Goal: Contribute content: Add original content to the website for others to see

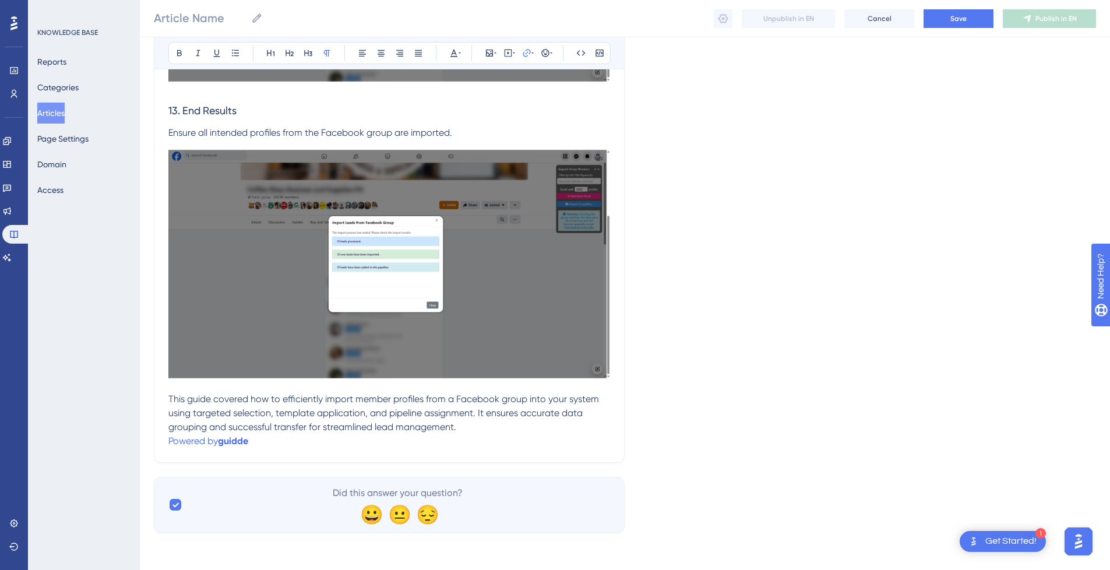
drag, startPoint x: 1118, startPoint y: 133, endPoint x: 10, endPoint y: 26, distance: 1113.2
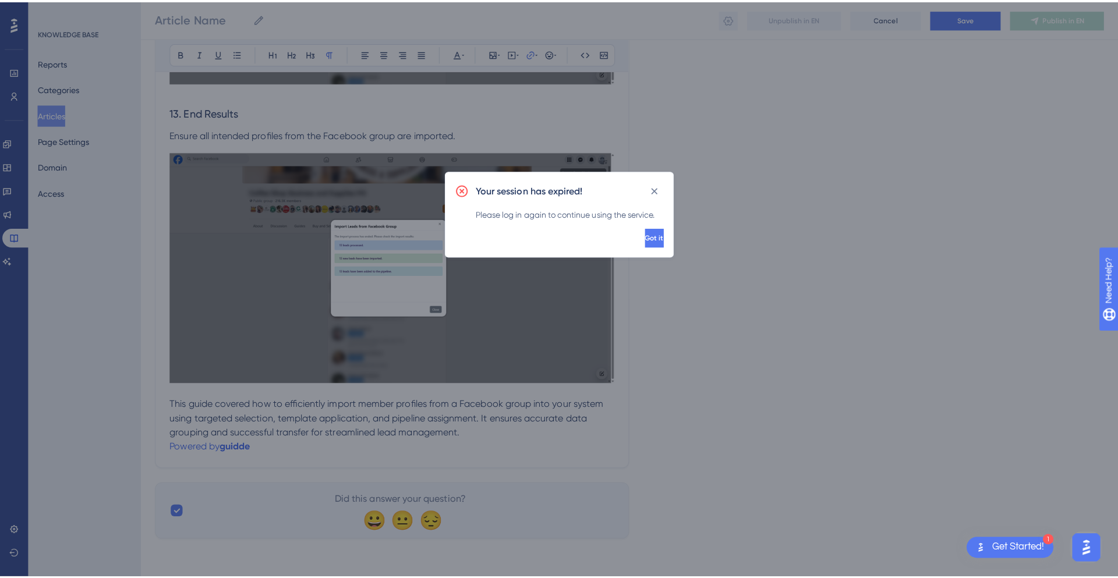
scroll to position [3802, 0]
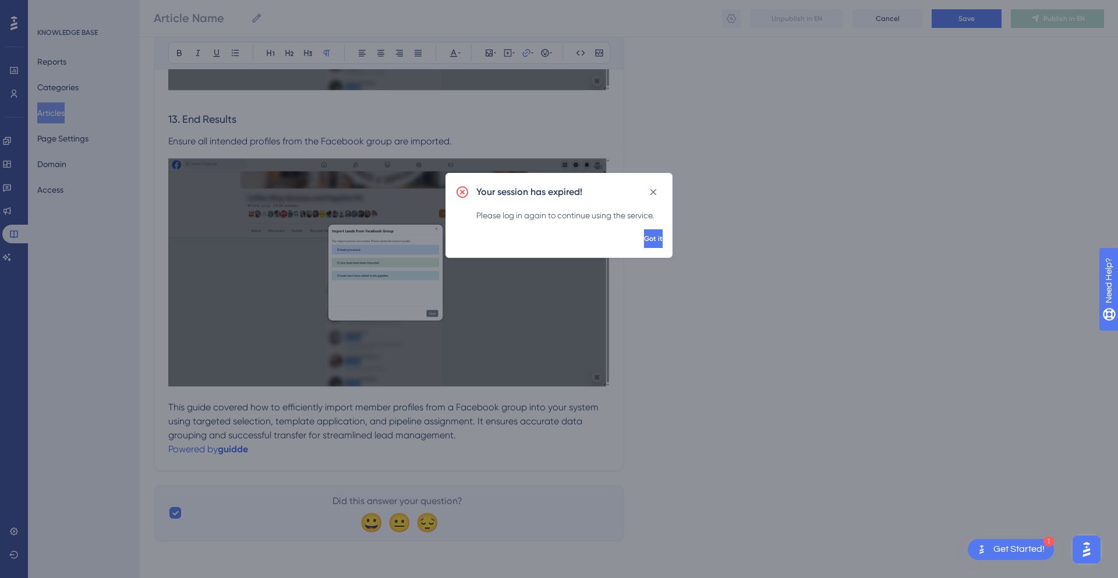
click at [271, 441] on div "Your session has expired! Please log in again to continue using the service. Go…" at bounding box center [559, 289] width 1118 height 578
click at [270, 449] on div "Your session has expired! Please log in again to continue using the service. Go…" at bounding box center [559, 289] width 1118 height 578
click at [644, 241] on span "Got it" at bounding box center [653, 238] width 19 height 9
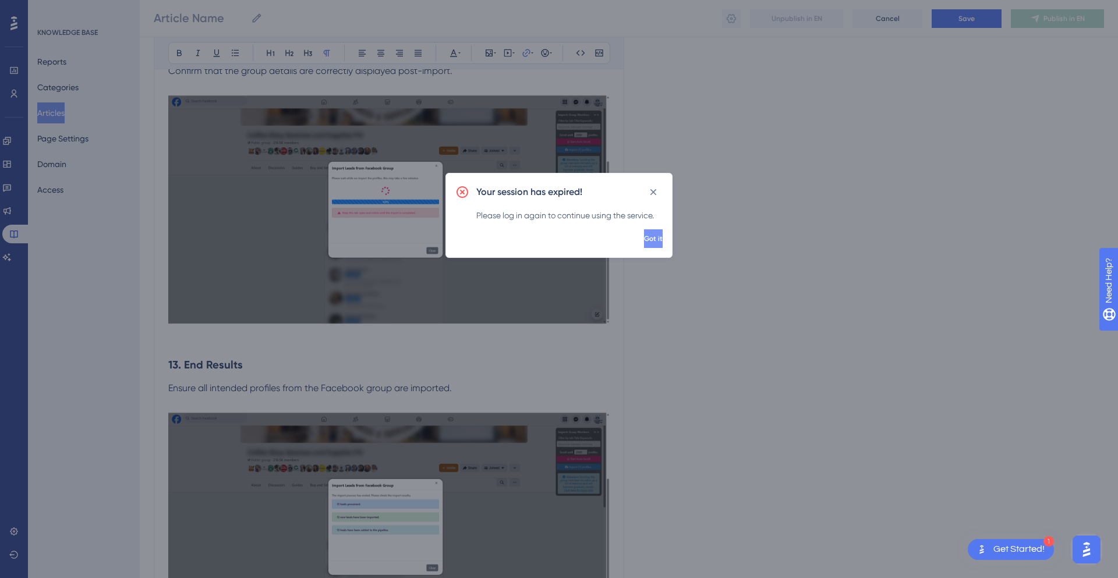
scroll to position [0, 0]
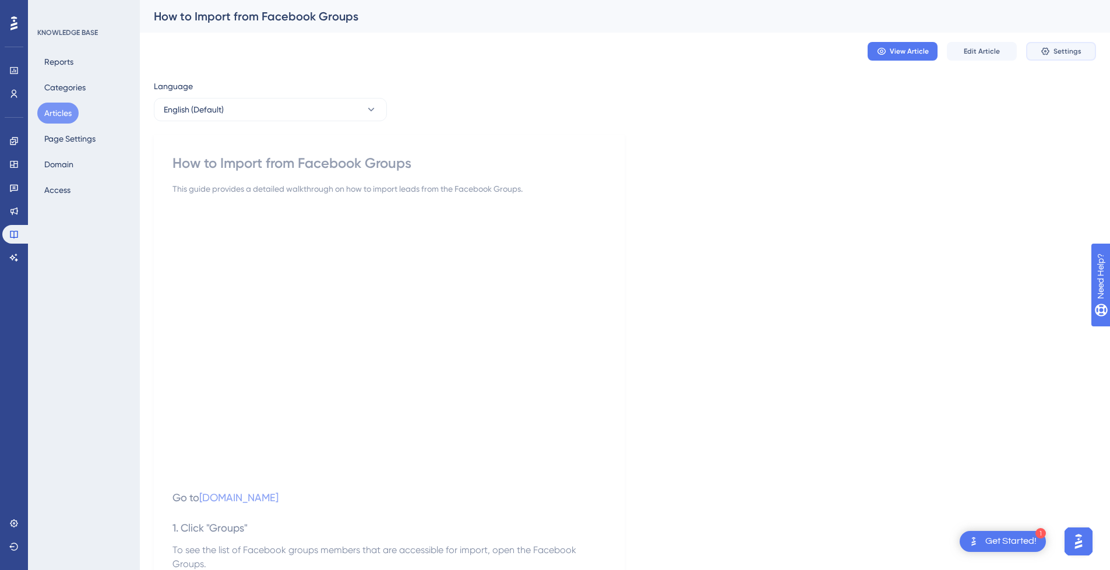
click at [1070, 50] on span "Settings" at bounding box center [1067, 51] width 28 height 9
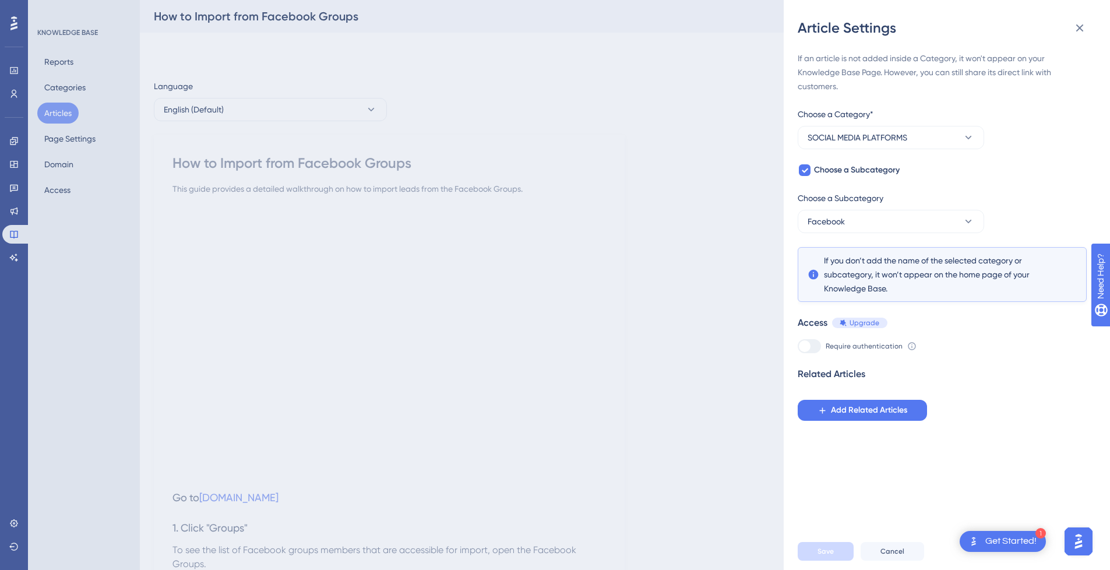
click at [730, 280] on div "Article Settings If an article is not added inside a Category, it won't appear …" at bounding box center [555, 285] width 1110 height 570
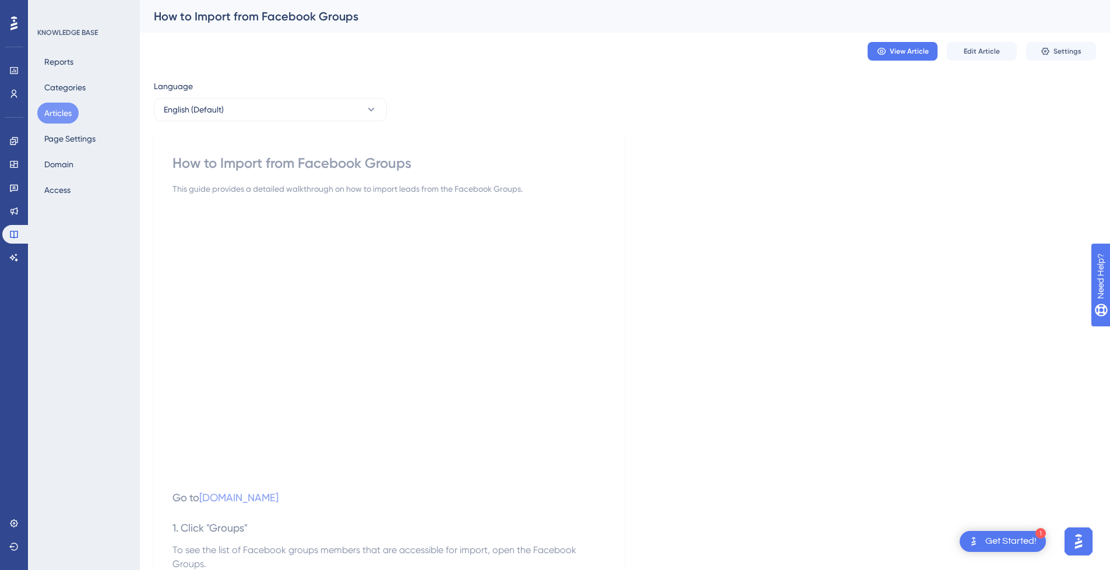
click at [55, 115] on button "Articles" at bounding box center [57, 113] width 41 height 21
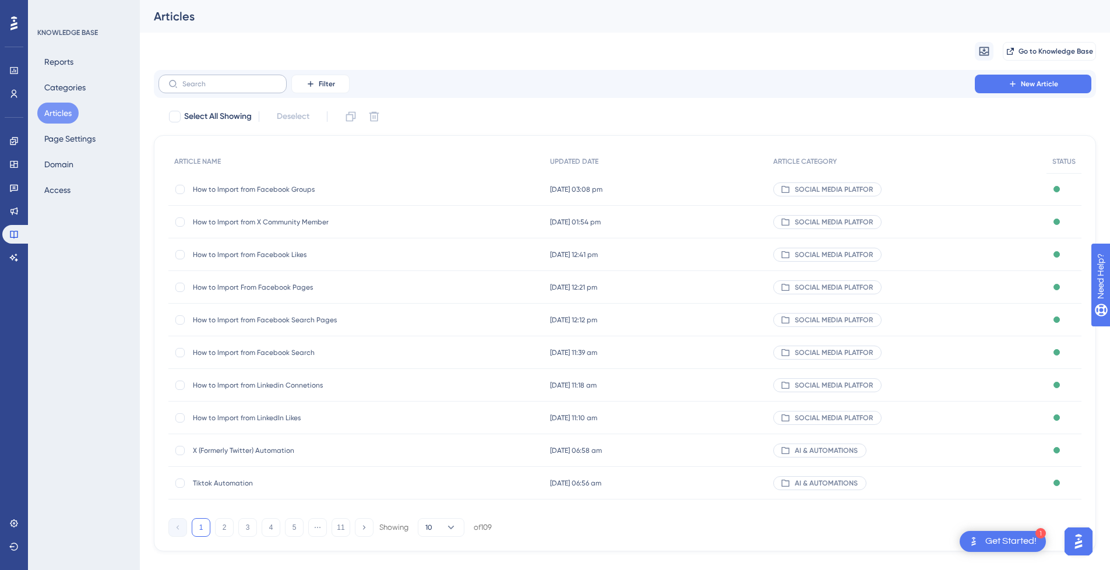
click at [246, 93] on label at bounding box center [222, 84] width 128 height 19
click at [246, 88] on input "text" at bounding box center [229, 84] width 94 height 8
click at [310, 192] on span "How to Import from Facebook Groups" at bounding box center [286, 189] width 186 height 9
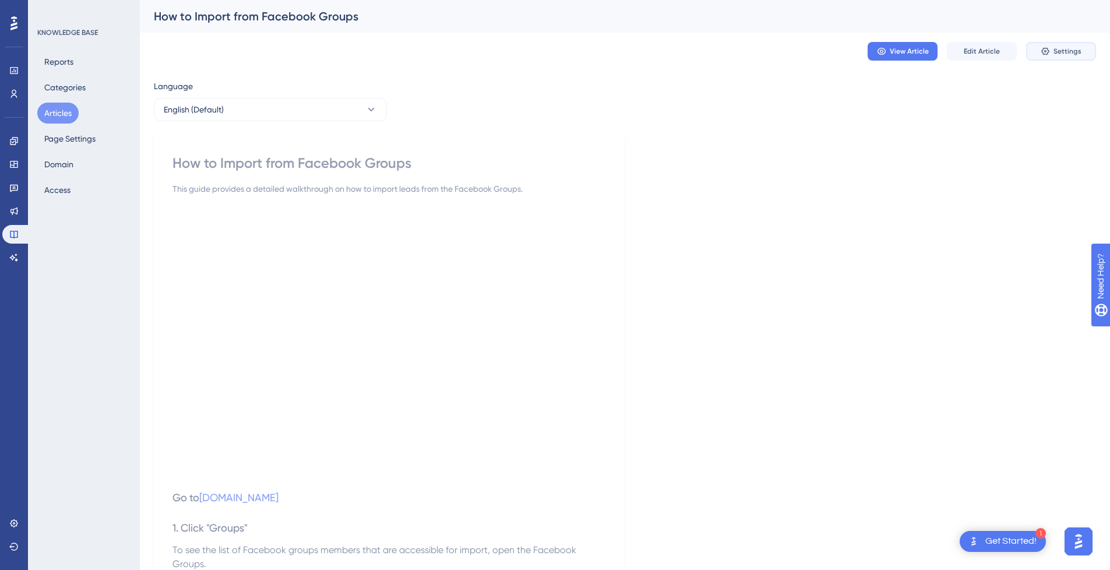
click at [1057, 55] on span "Settings" at bounding box center [1067, 51] width 28 height 9
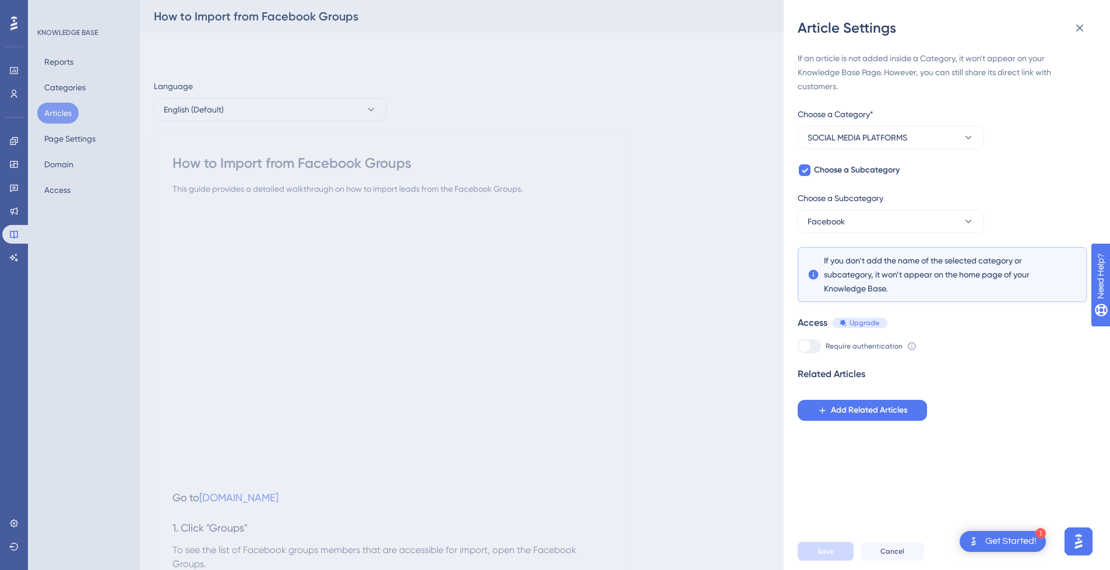
click at [57, 113] on div "Article Settings If an article is not added inside a Category, it won't appear …" at bounding box center [555, 285] width 1110 height 570
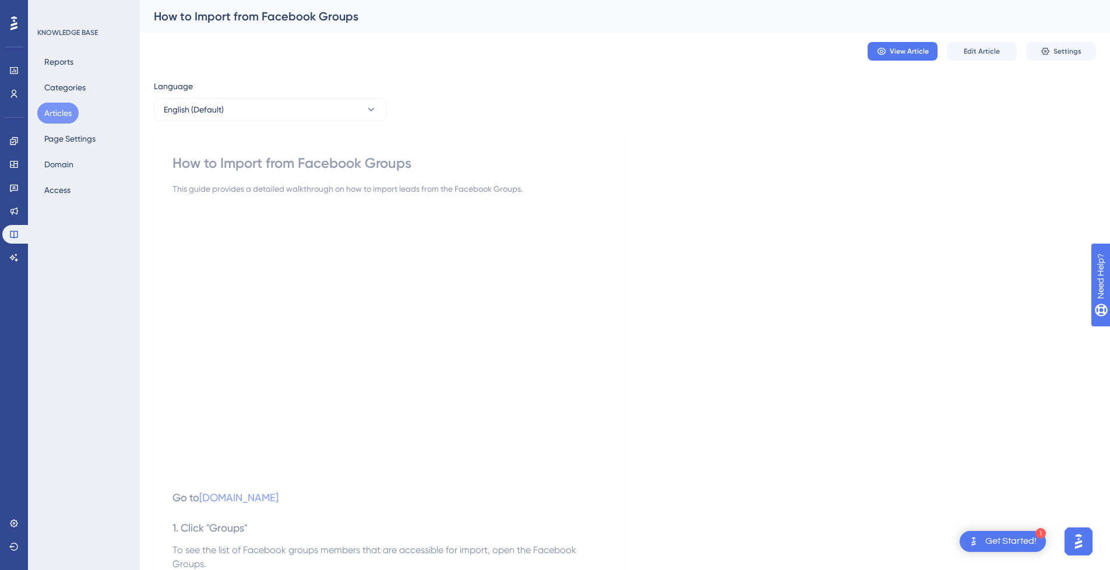
click at [57, 113] on button "Articles" at bounding box center [57, 113] width 41 height 21
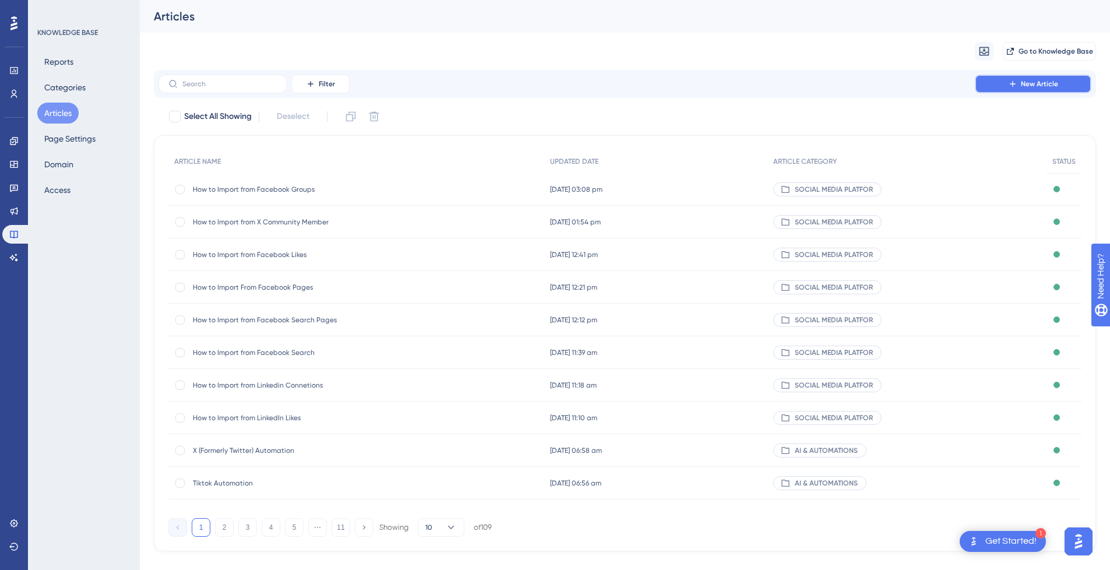
click at [1041, 87] on span "New Article" at bounding box center [1039, 83] width 37 height 9
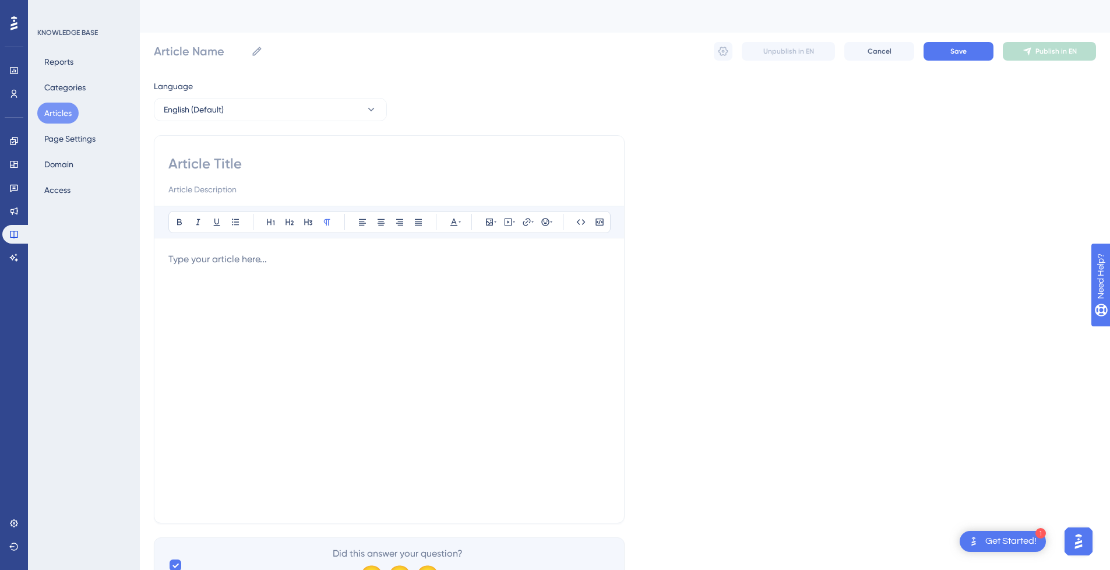
click at [228, 252] on p at bounding box center [389, 259] width 442 height 14
click at [227, 264] on p at bounding box center [389, 259] width 442 height 14
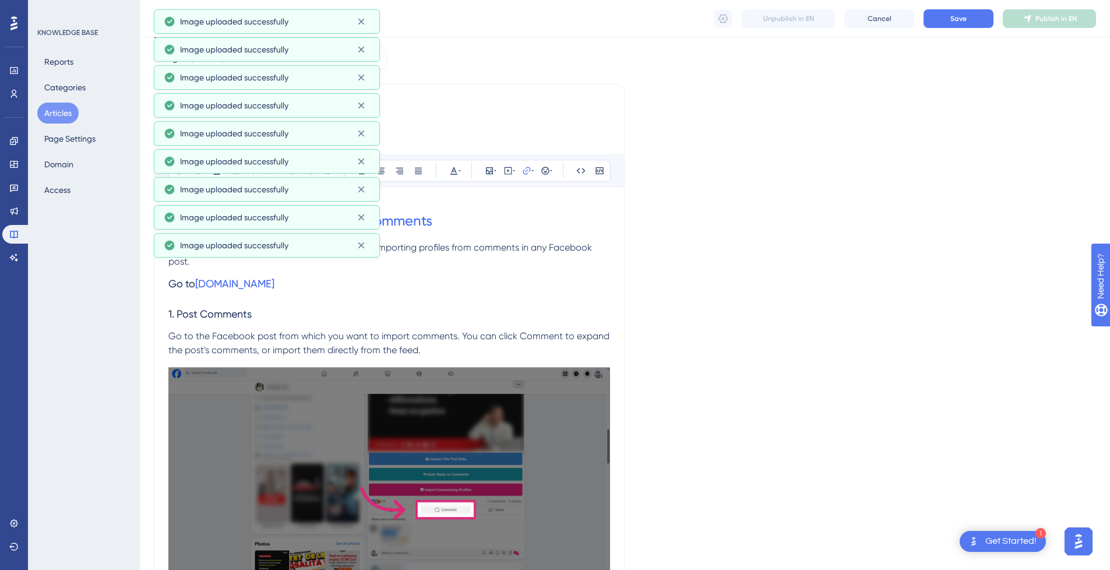
scroll to position [26, 0]
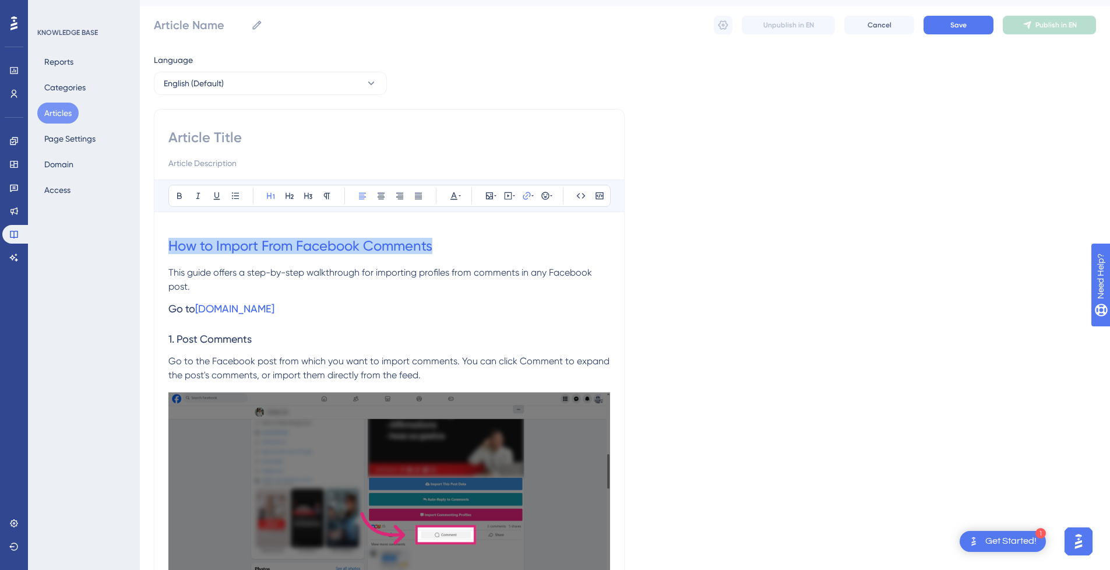
drag, startPoint x: 449, startPoint y: 244, endPoint x: 110, endPoint y: 246, distance: 339.1
click at [273, 142] on input at bounding box center [389, 137] width 442 height 19
paste input "How to Import From Facebook Comments"
type input "How to Import From Facebook Comments"
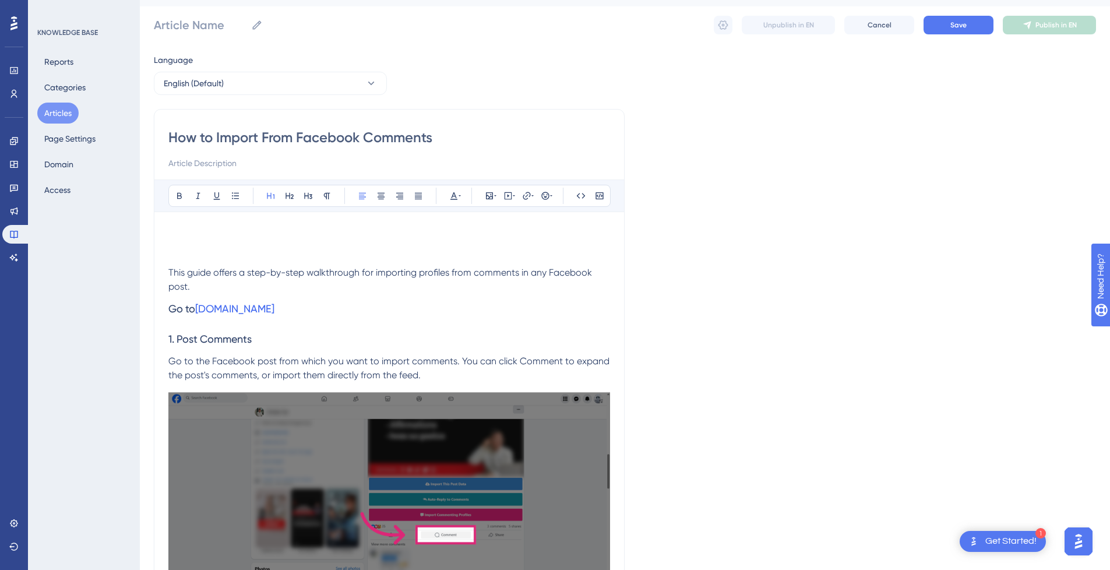
type input "How to Import From Facebook Comments"
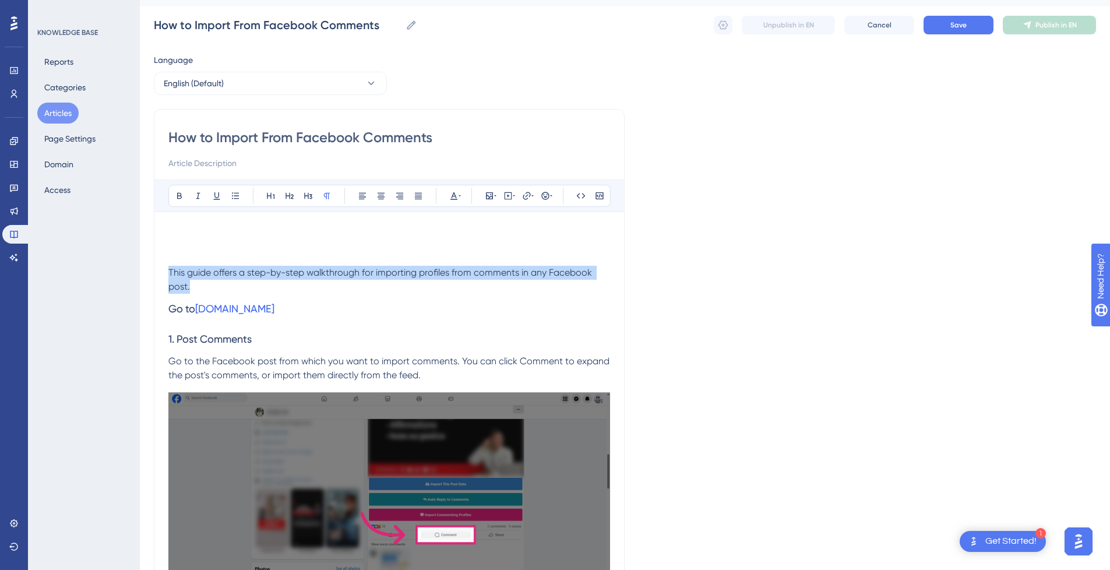
drag, startPoint x: 209, startPoint y: 291, endPoint x: 170, endPoint y: 272, distance: 43.3
click at [170, 272] on p "This guide offers a step-by-step walkthrough for importing profiles from commen…" at bounding box center [389, 280] width 442 height 28
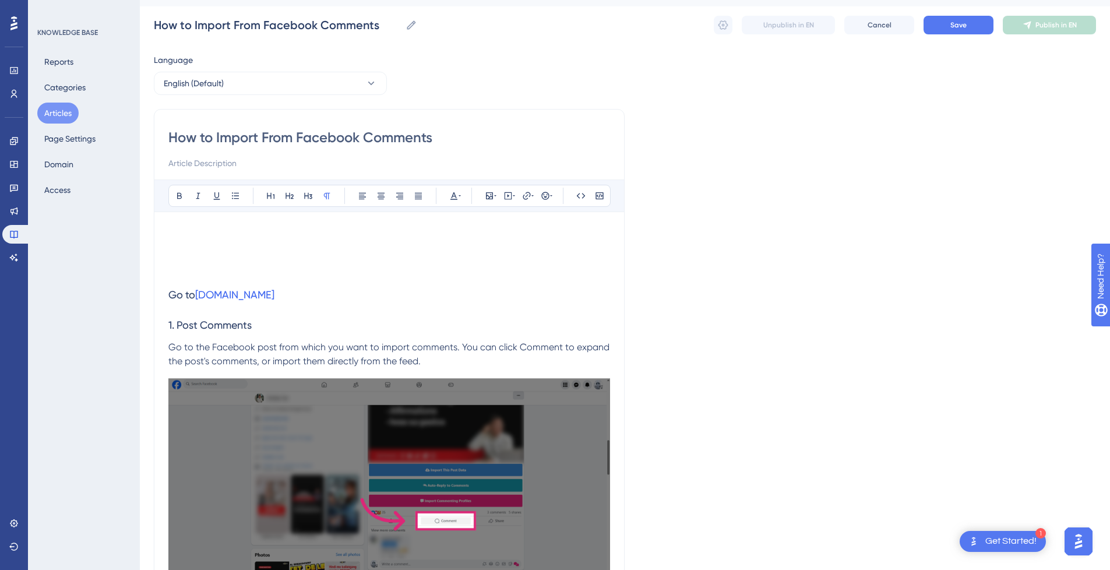
click at [195, 161] on input at bounding box center [389, 163] width 442 height 14
paste input "This guide offers a step-by-step walkthrough for importing profiles from commen…"
type input "This guide offers a step-by-step walkthrough for importing profiles from commen…"
click at [214, 280] on h3 "Go to [DOMAIN_NAME]" at bounding box center [389, 295] width 442 height 30
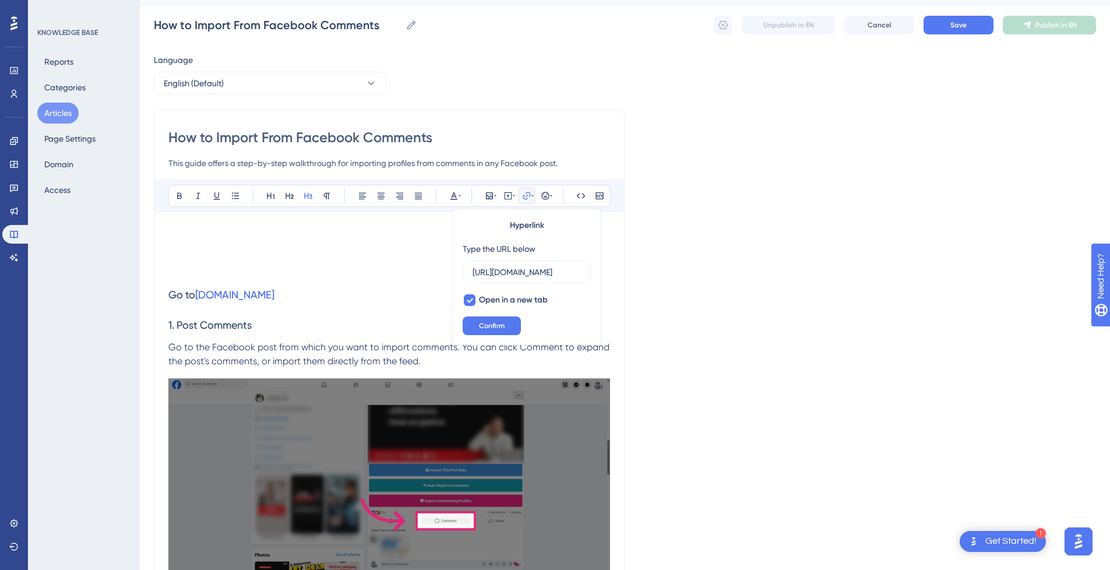
click at [217, 269] on p at bounding box center [389, 273] width 442 height 14
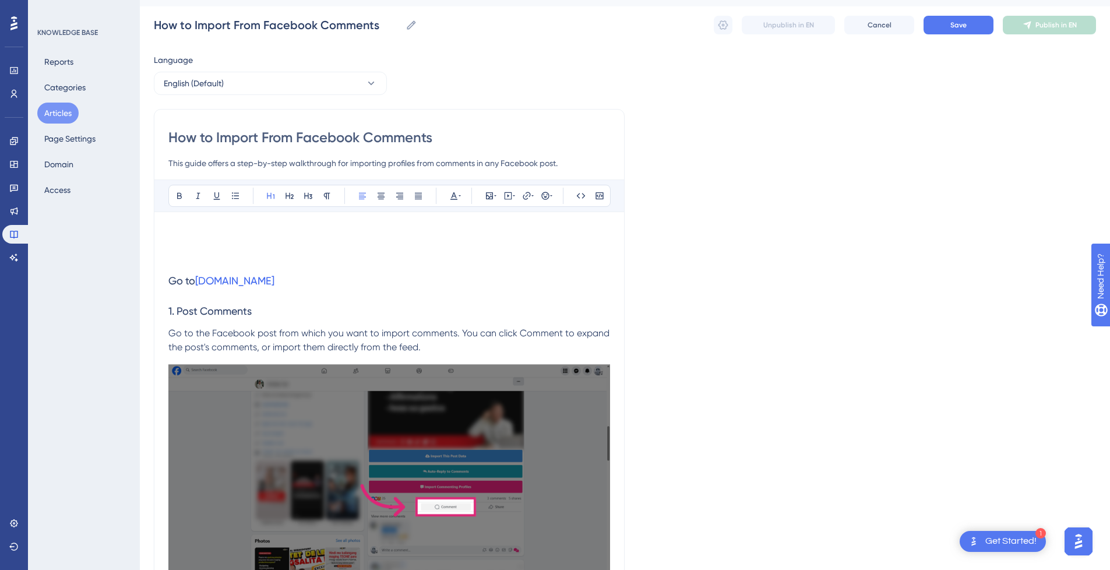
scroll to position [1, 0]
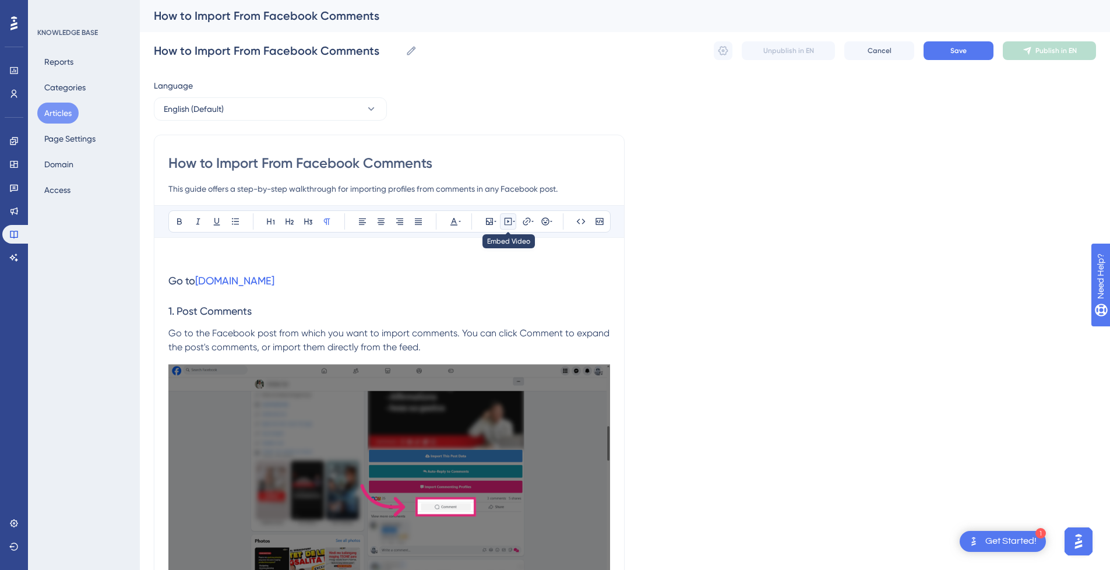
click at [509, 220] on icon at bounding box center [507, 221] width 9 height 9
click at [453, 288] on textarea at bounding box center [507, 293] width 177 height 52
paste textarea "<div style="position:relative;padding-bottom:56.25%;"> <iframe style="width:100…"
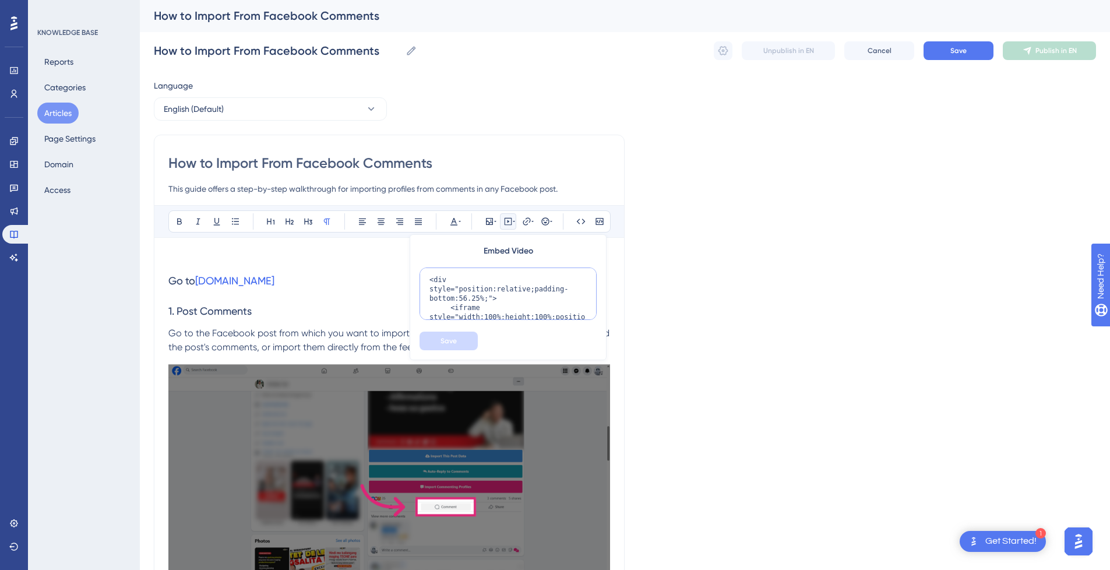
scroll to position [160, 0]
type textarea "<div style="position:relative;padding-bottom:56.25%;"> <iframe style="width:100…"
click at [454, 341] on span "Save" at bounding box center [448, 340] width 16 height 9
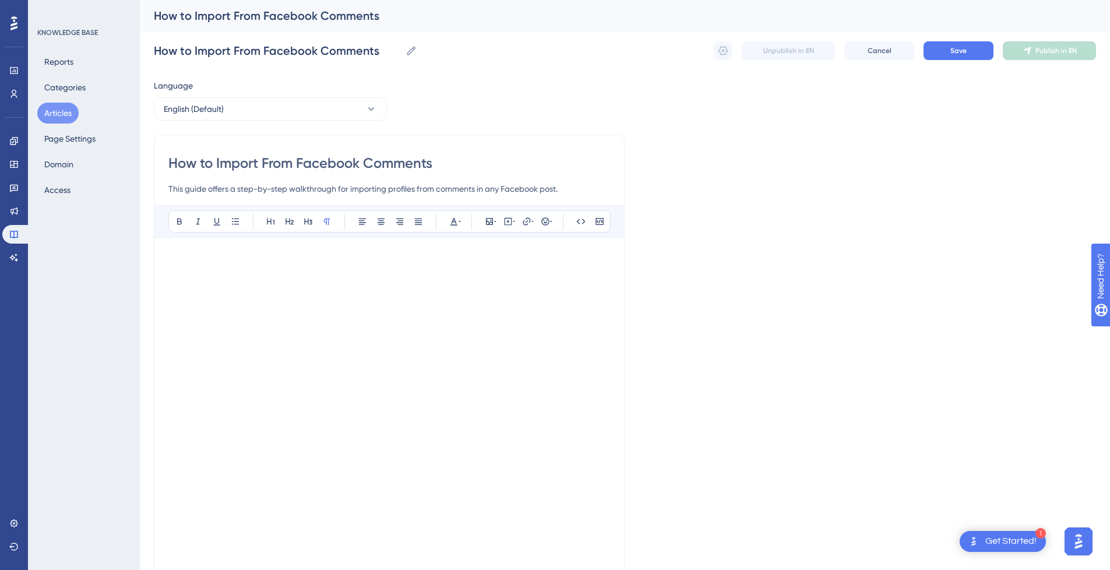
click at [208, 260] on p at bounding box center [389, 259] width 442 height 14
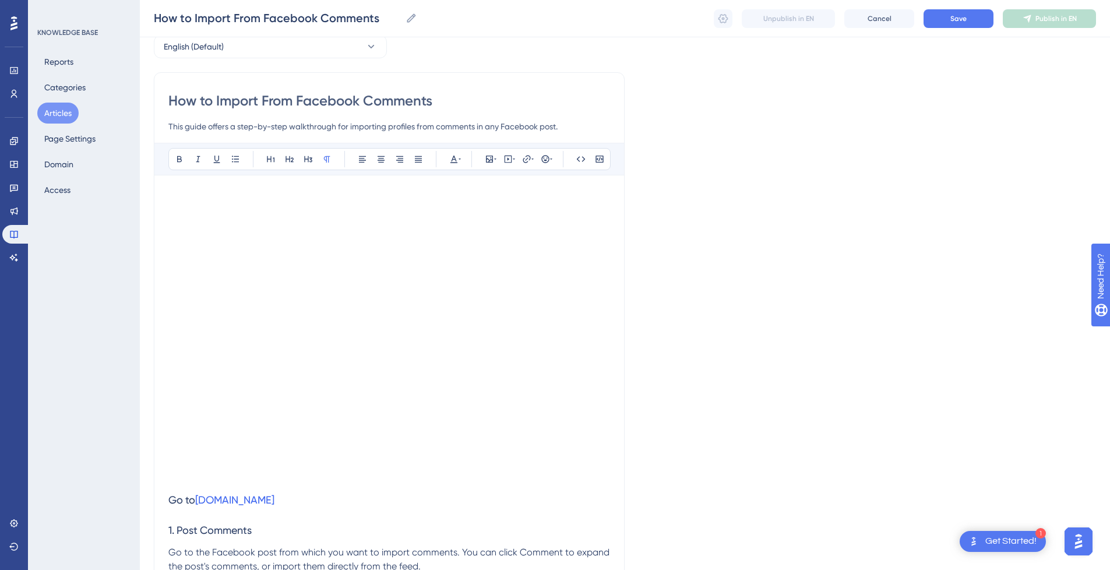
click at [244, 481] on p at bounding box center [389, 478] width 442 height 14
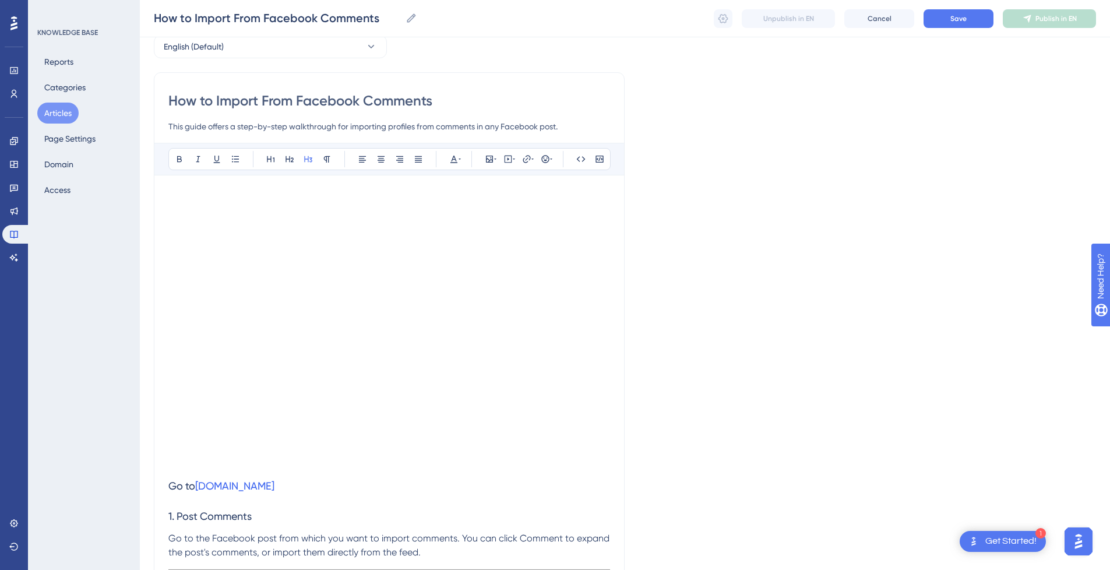
scroll to position [2894, 0]
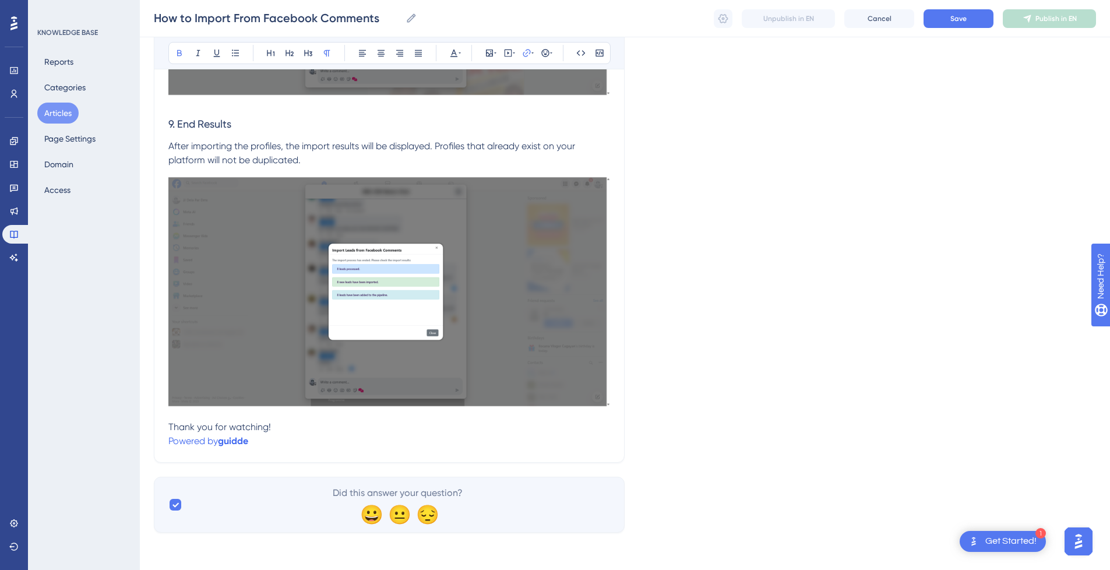
click at [277, 440] on p "Powered by [PERSON_NAME]" at bounding box center [389, 441] width 442 height 14
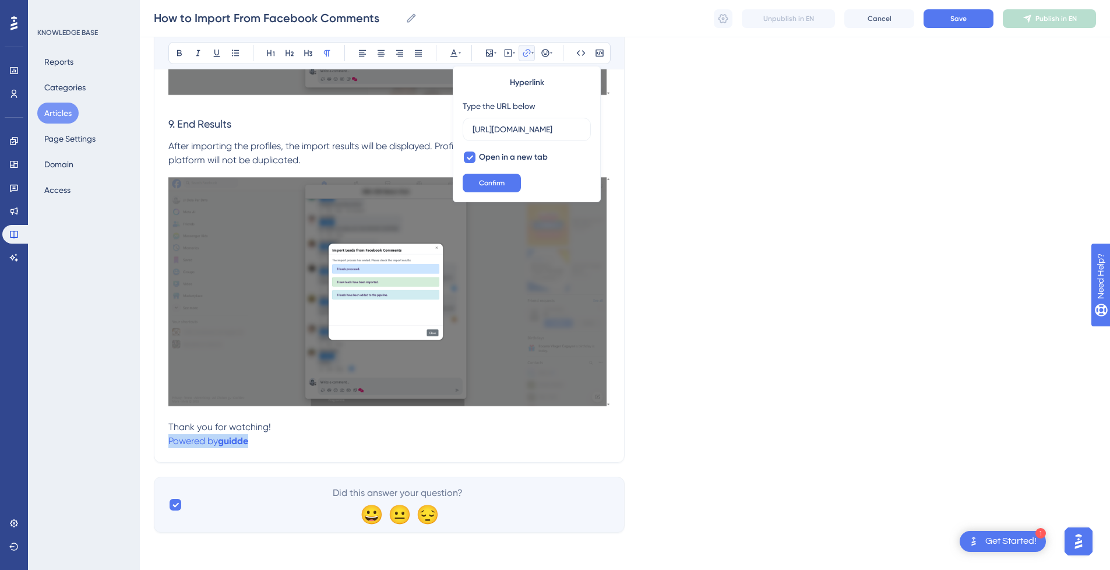
drag, startPoint x: 295, startPoint y: 442, endPoint x: 296, endPoint y: 424, distance: 17.5
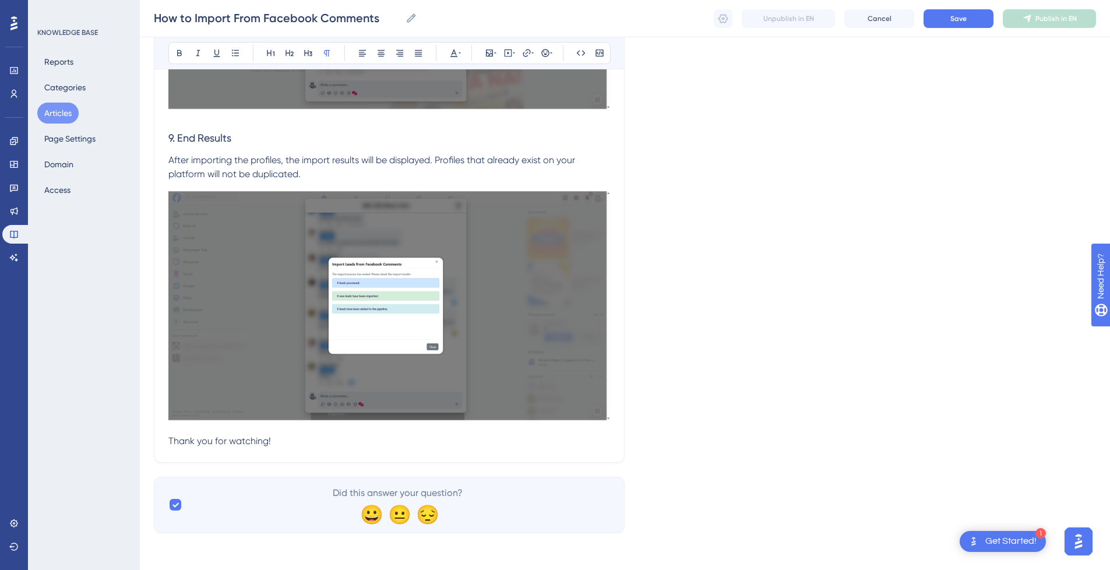
scroll to position [2880, 0]
drag, startPoint x: 958, startPoint y: 13, endPoint x: 945, endPoint y: 333, distance: 320.1
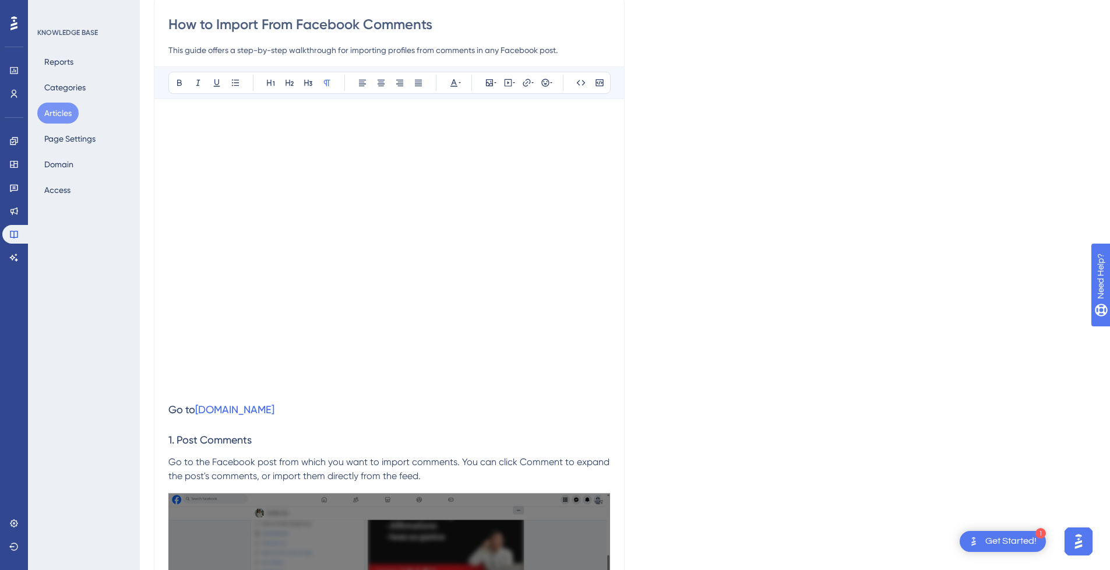
scroll to position [0, 0]
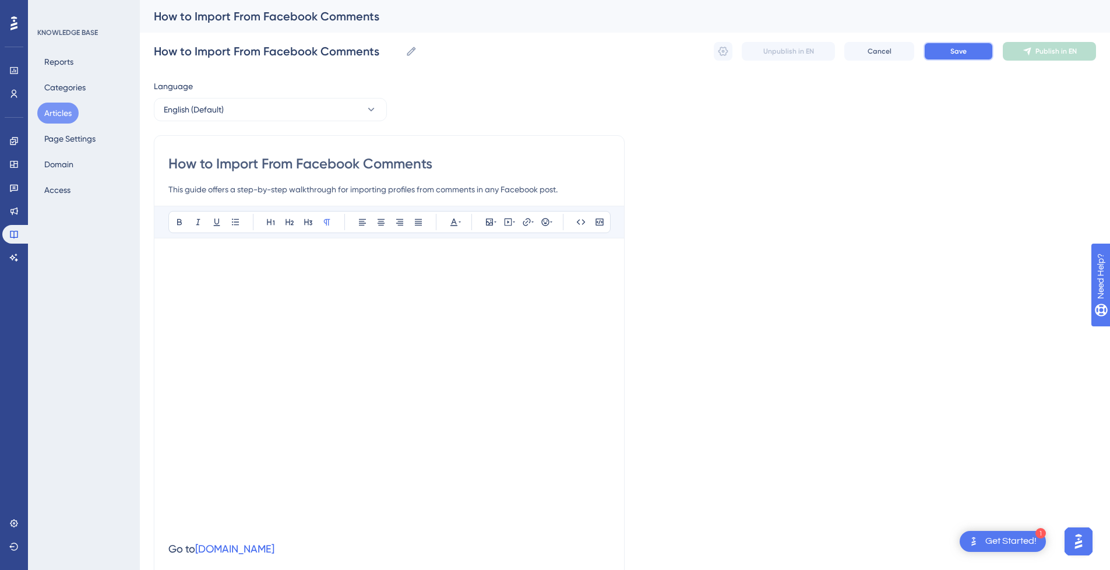
click at [970, 51] on button "Save" at bounding box center [958, 51] width 70 height 19
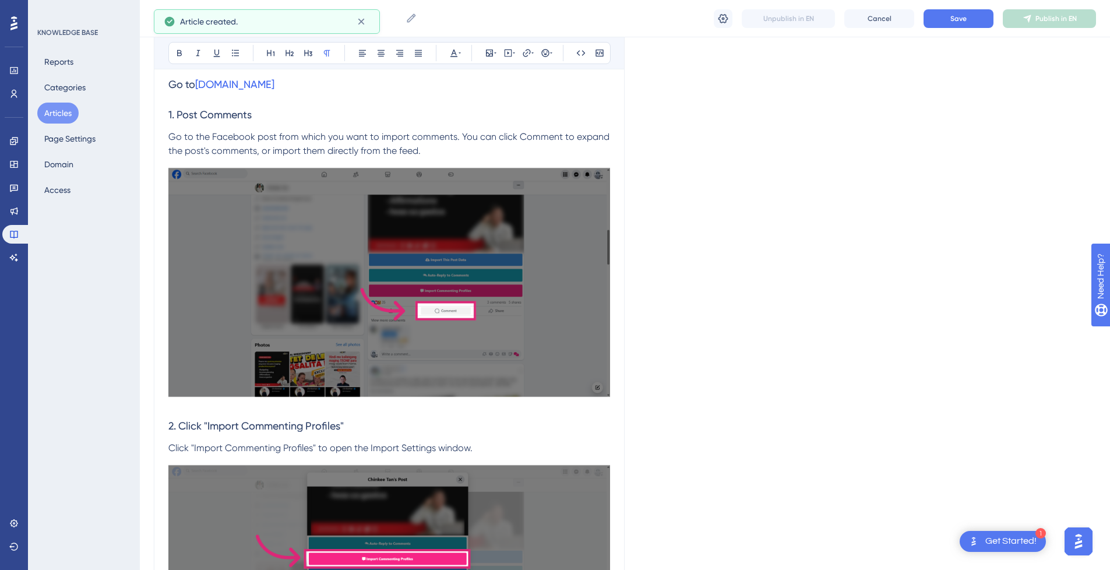
scroll to position [431, 0]
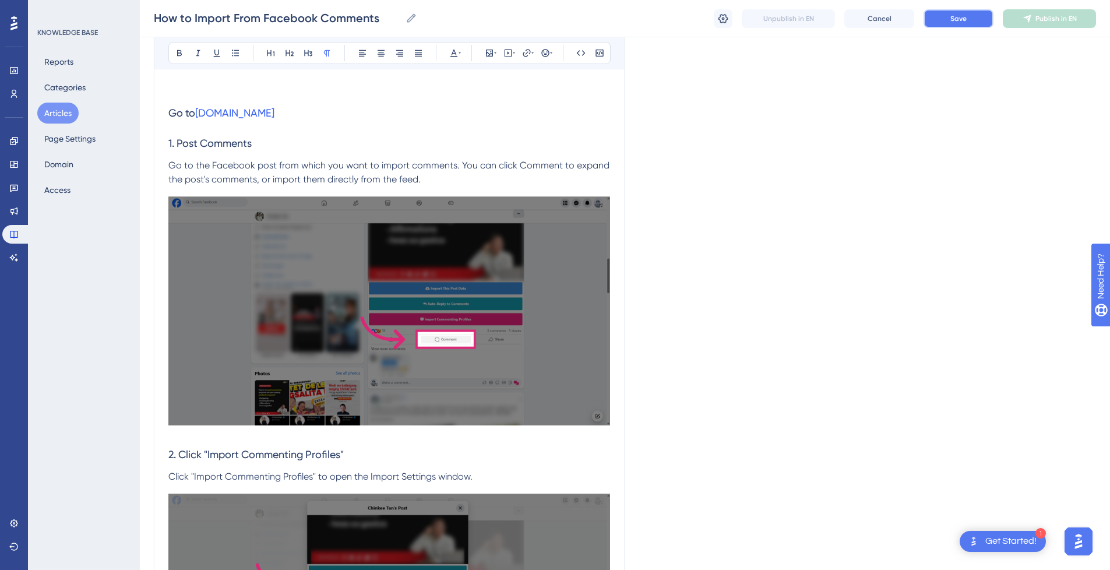
click at [961, 12] on button "Save" at bounding box center [958, 18] width 70 height 19
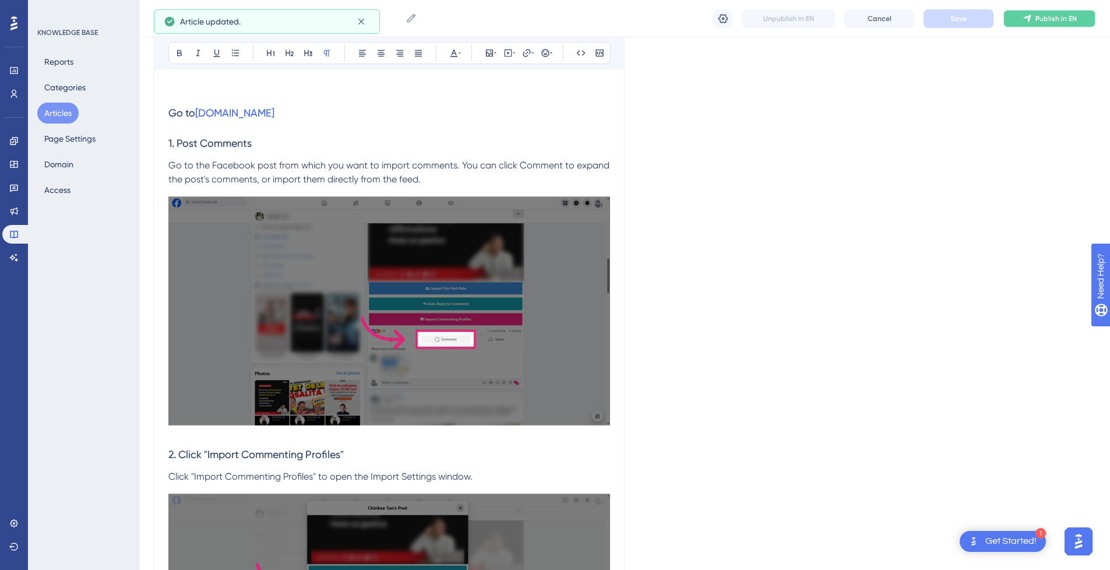
click at [1061, 14] on span "Publish in EN" at bounding box center [1055, 18] width 41 height 9
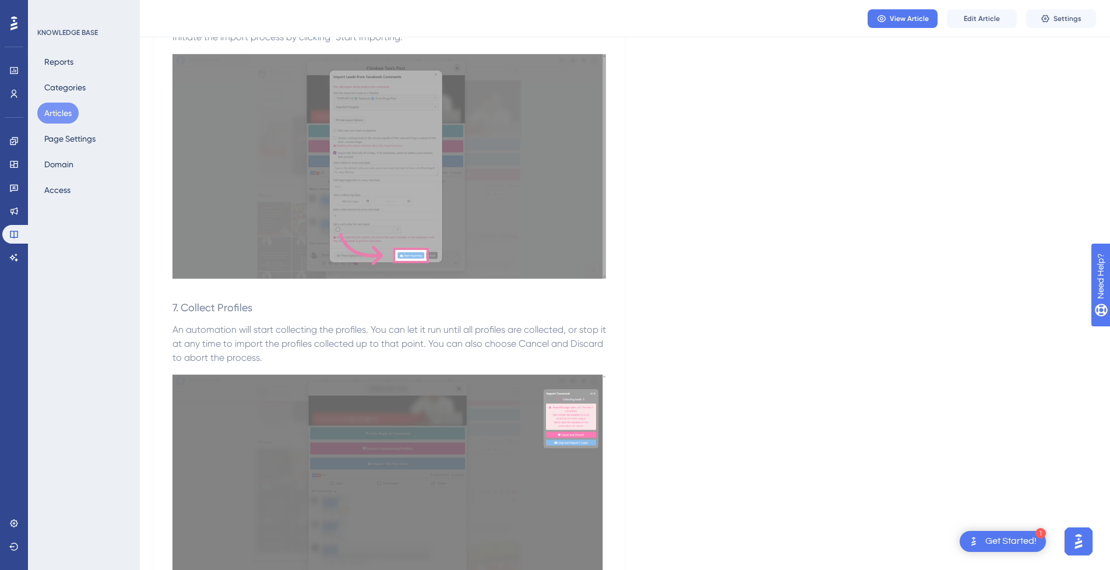
scroll to position [2789, 0]
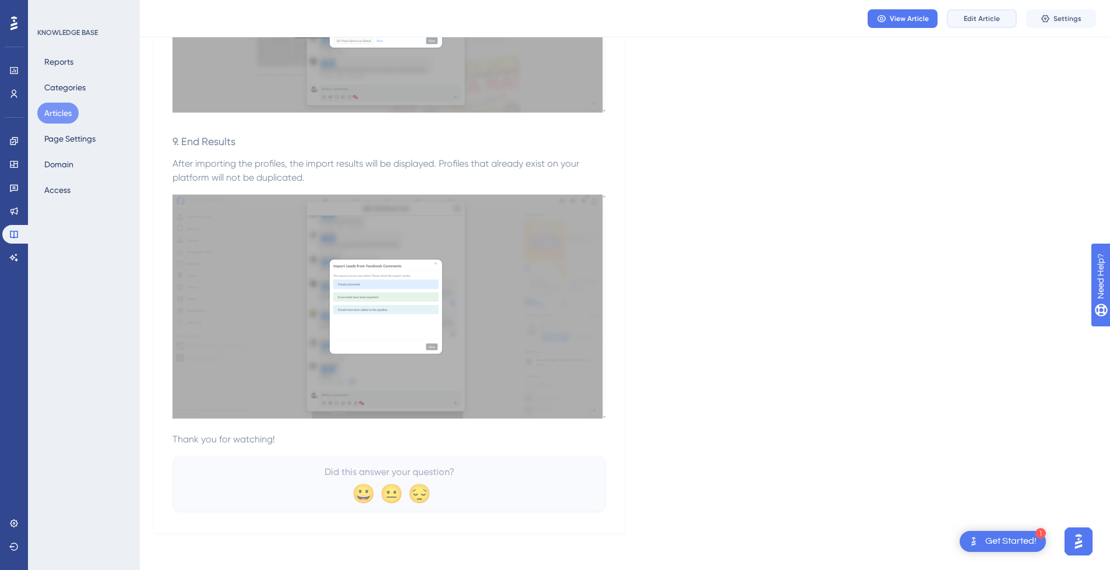
click at [992, 18] on span "Edit Article" at bounding box center [982, 18] width 36 height 9
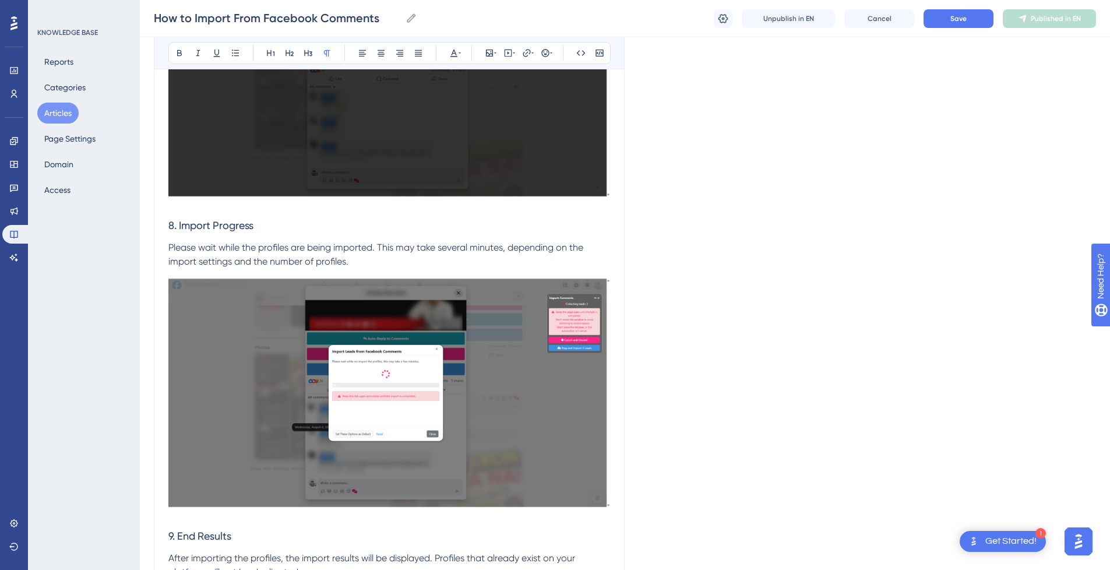
scroll to position [2880, 0]
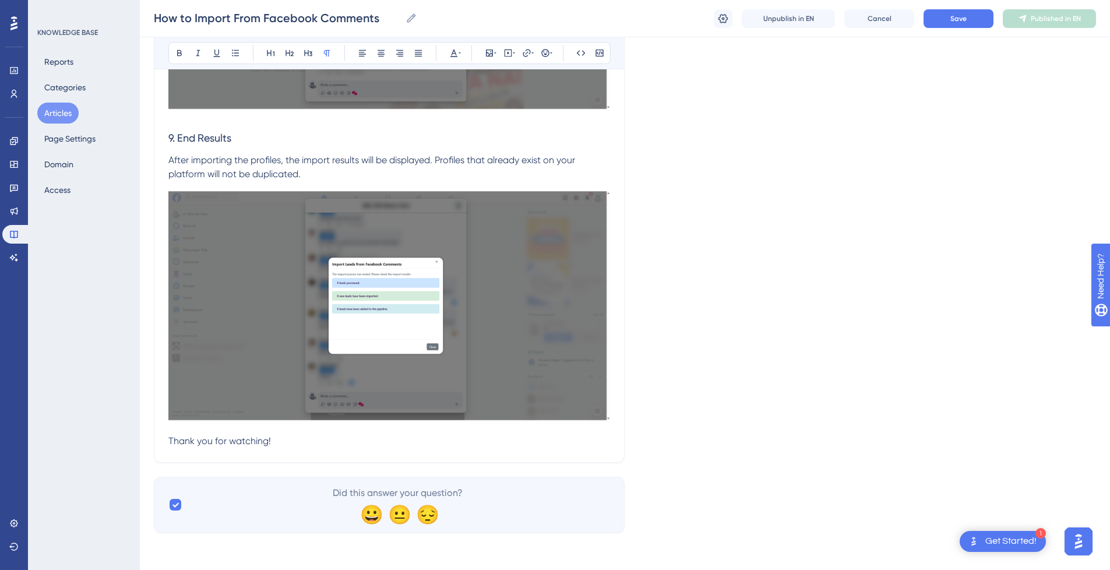
click at [326, 443] on p "Thank you for watching!" at bounding box center [389, 441] width 442 height 14
drag, startPoint x: 339, startPoint y: 443, endPoint x: 114, endPoint y: 438, distance: 225.5
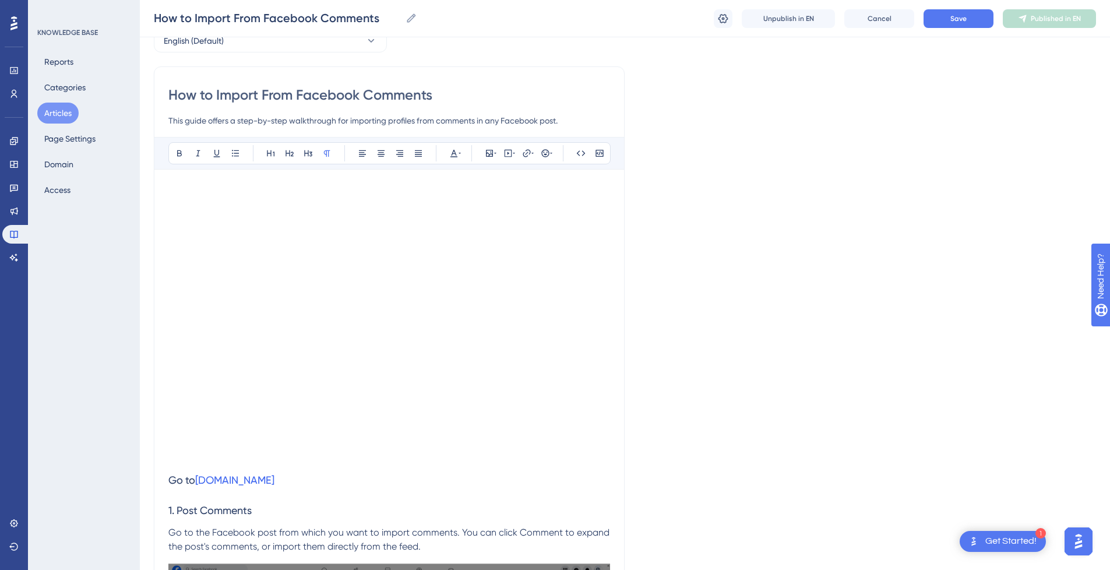
scroll to position [58, 0]
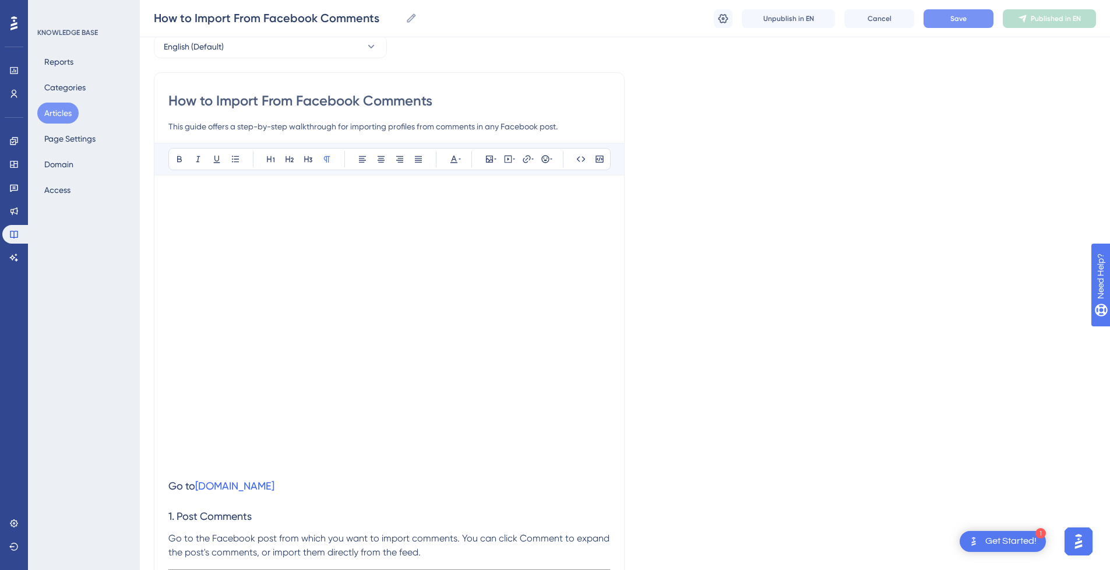
click at [950, 16] on span "Save" at bounding box center [958, 18] width 16 height 9
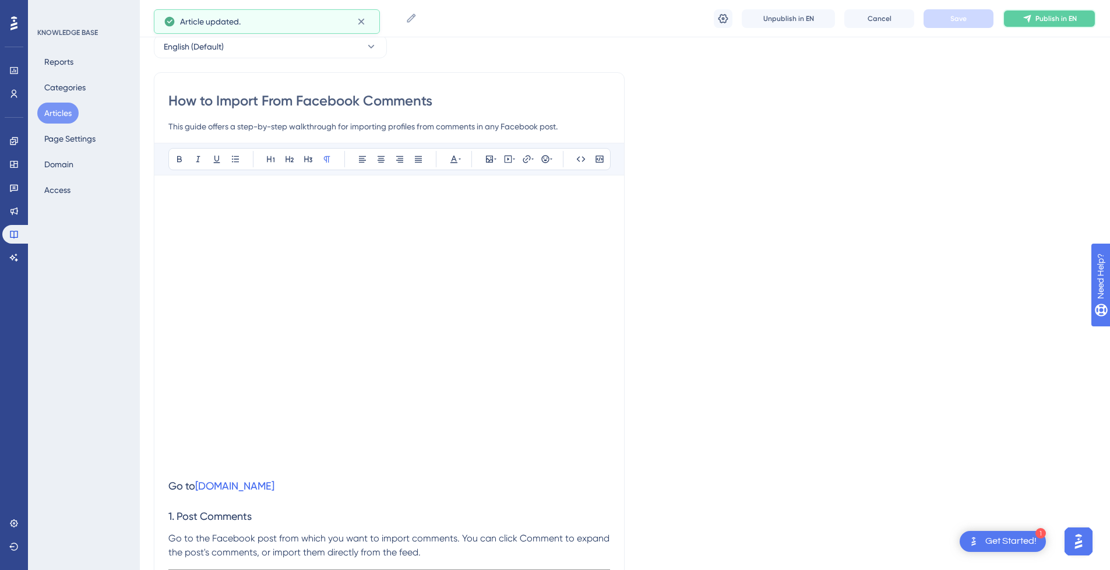
click at [1041, 13] on button "Publish in EN" at bounding box center [1049, 18] width 93 height 19
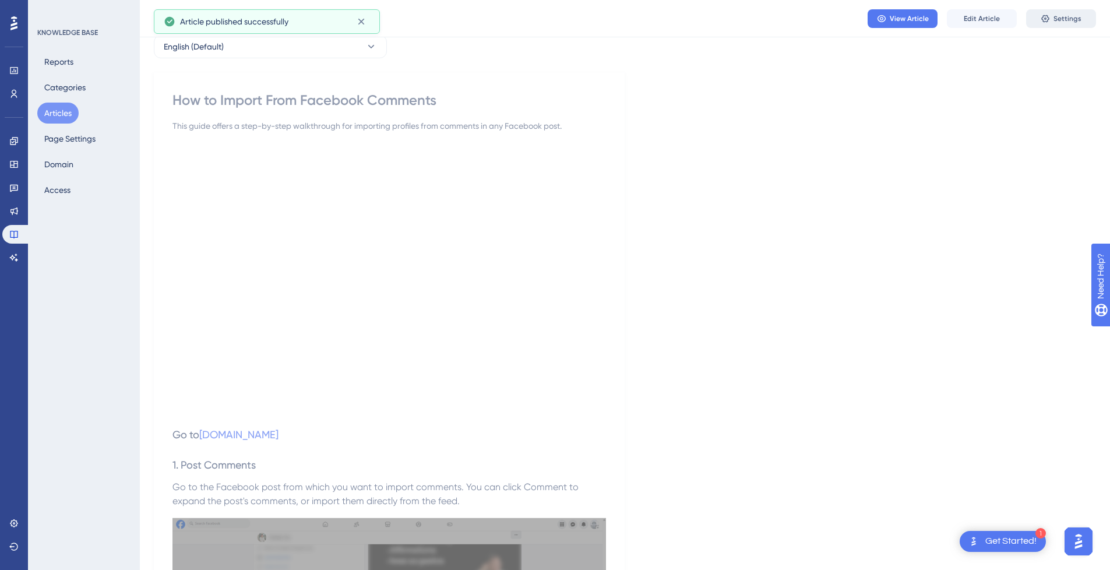
click at [1079, 19] on span "Settings" at bounding box center [1067, 18] width 28 height 9
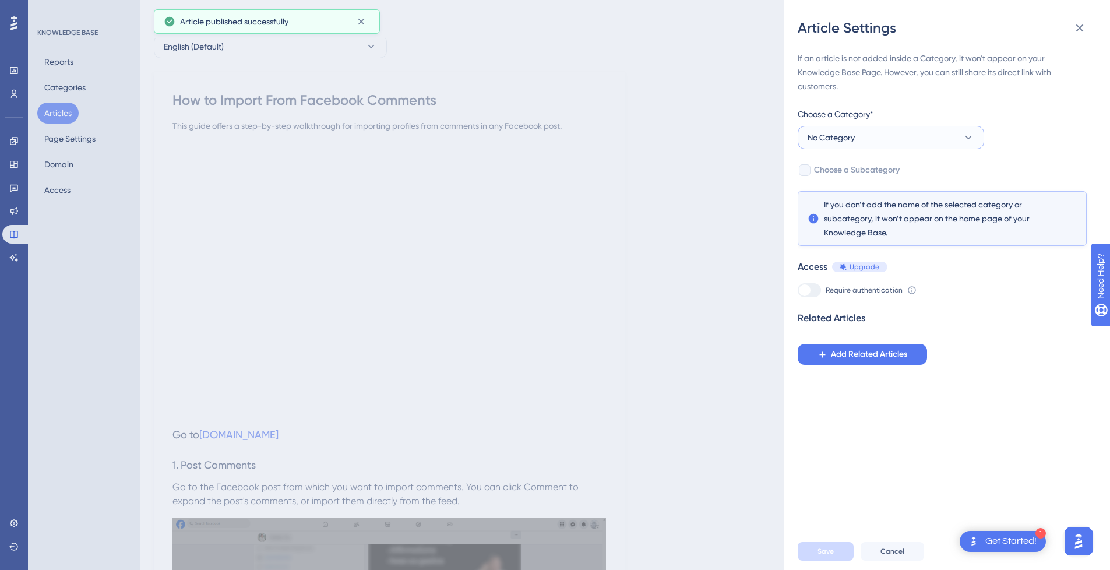
click at [908, 142] on button "No Category" at bounding box center [891, 137] width 186 height 23
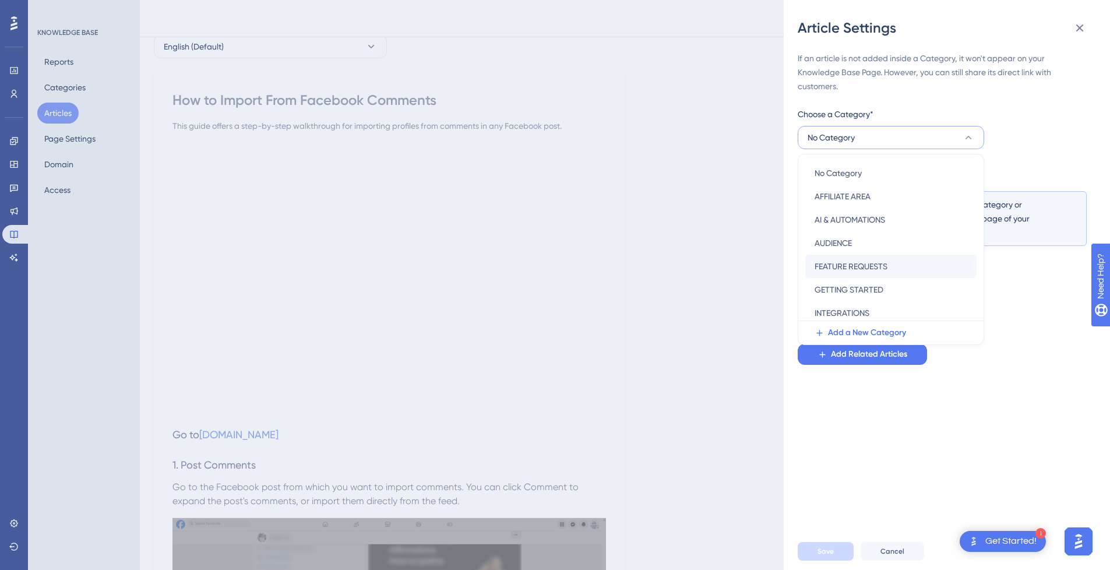
scroll to position [167, 0]
click at [887, 259] on span "SOCIAL MEDIA PLATFORMS" at bounding box center [864, 262] width 100 height 14
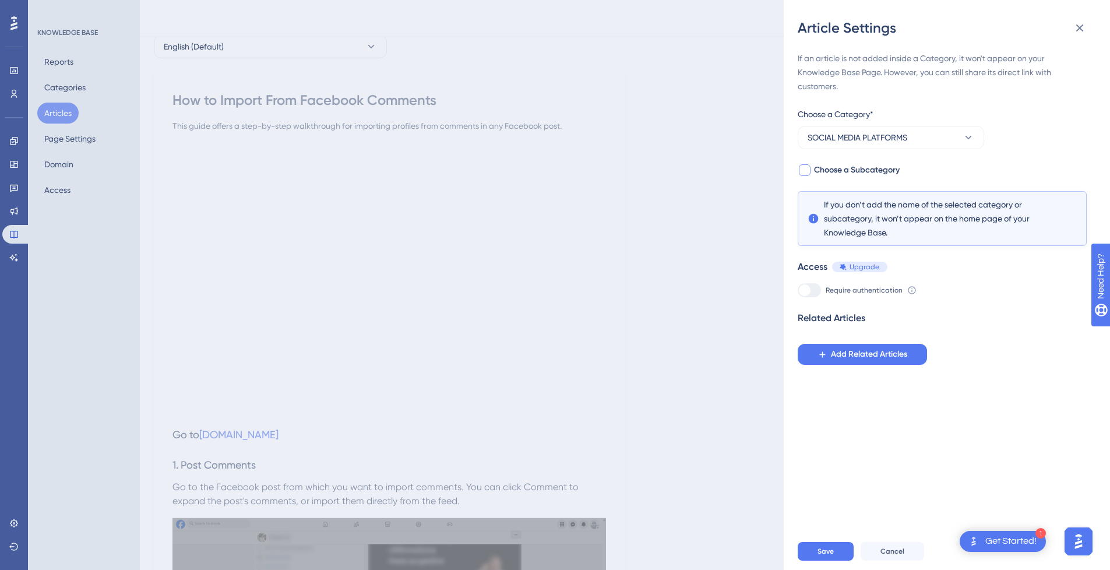
click at [834, 172] on span "Choose a Subcategory" at bounding box center [857, 170] width 86 height 14
checkbox input "true"
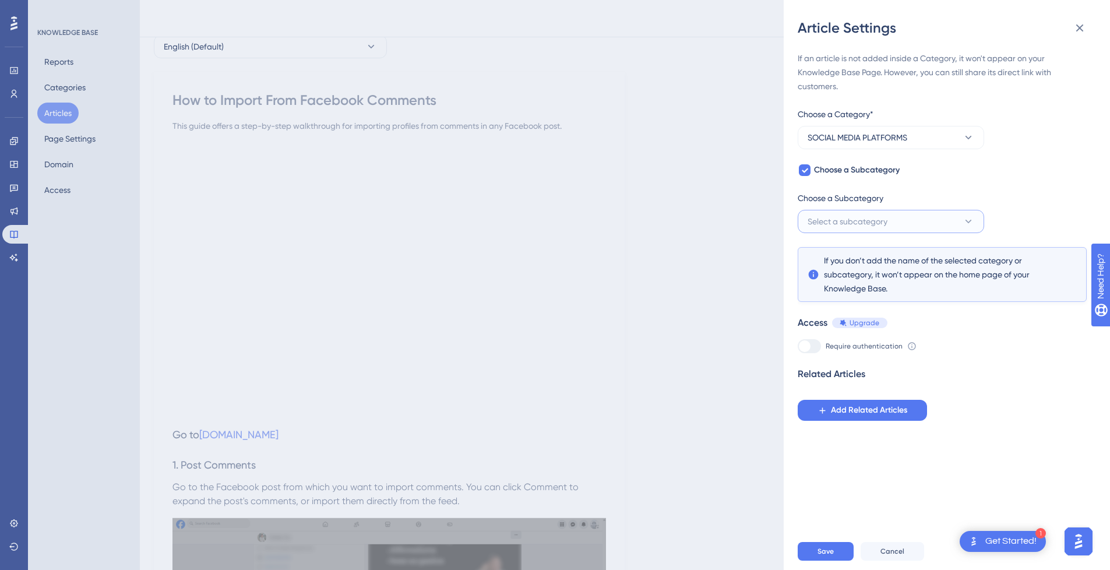
click at [876, 214] on button "Select a subcategory" at bounding box center [891, 221] width 186 height 23
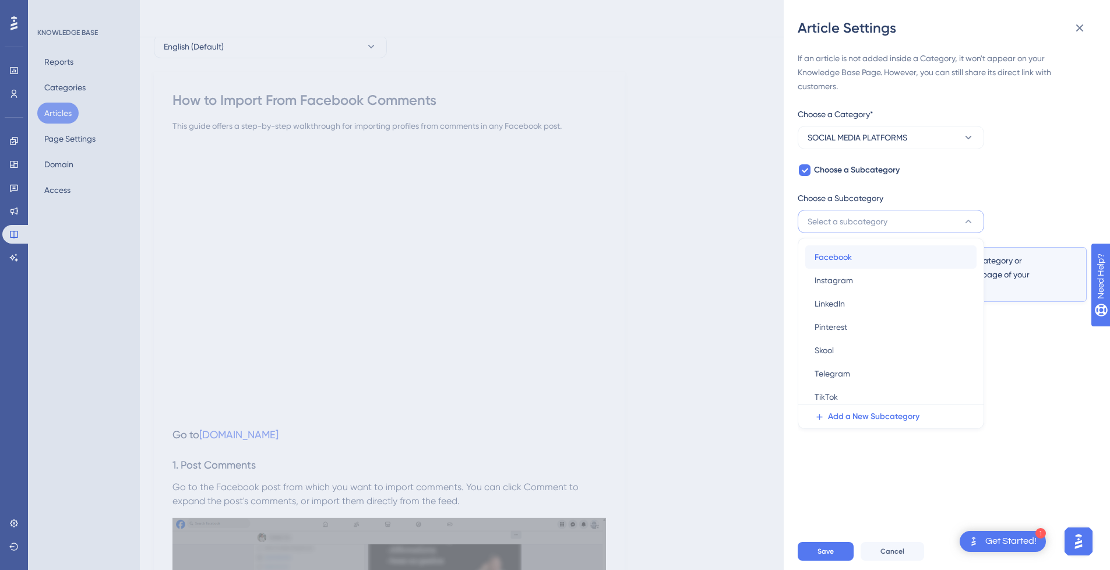
click at [866, 256] on div "Facebook Facebook" at bounding box center [890, 256] width 153 height 23
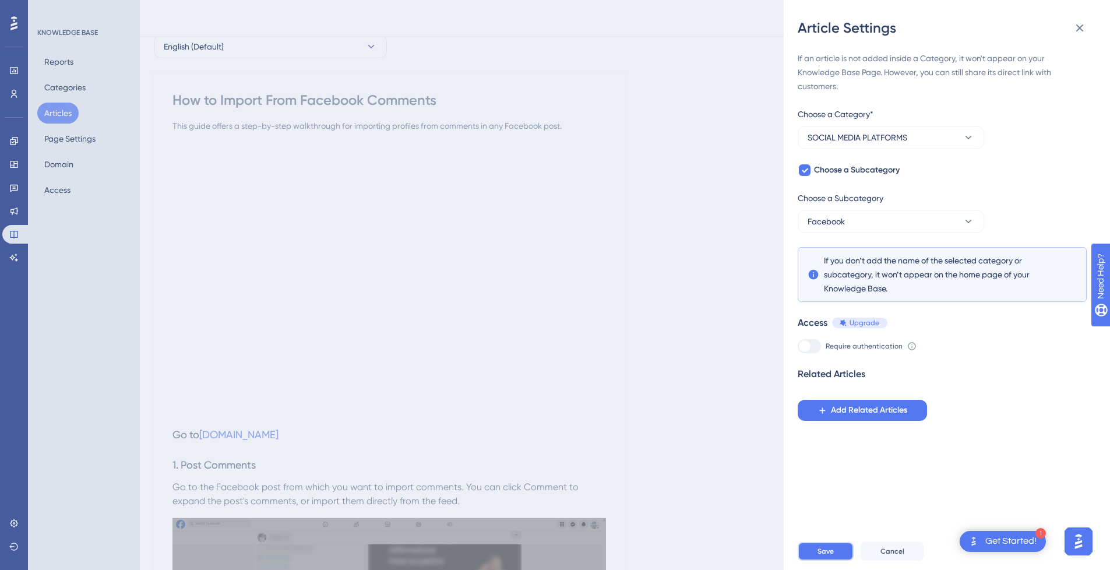
click at [800, 557] on button "Save" at bounding box center [826, 551] width 56 height 19
